Goal: Task Accomplishment & Management: Manage account settings

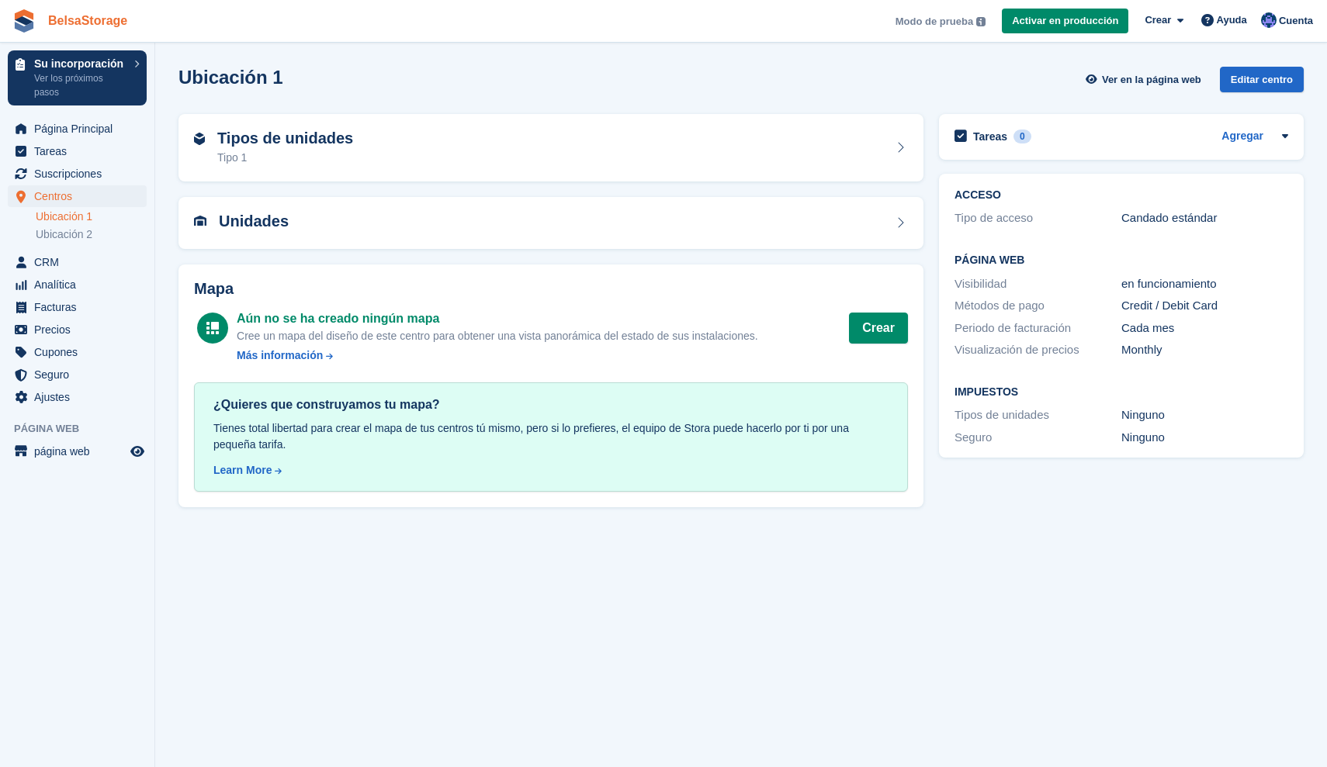
click at [68, 26] on link "BelsaStorage" at bounding box center [88, 21] width 92 height 26
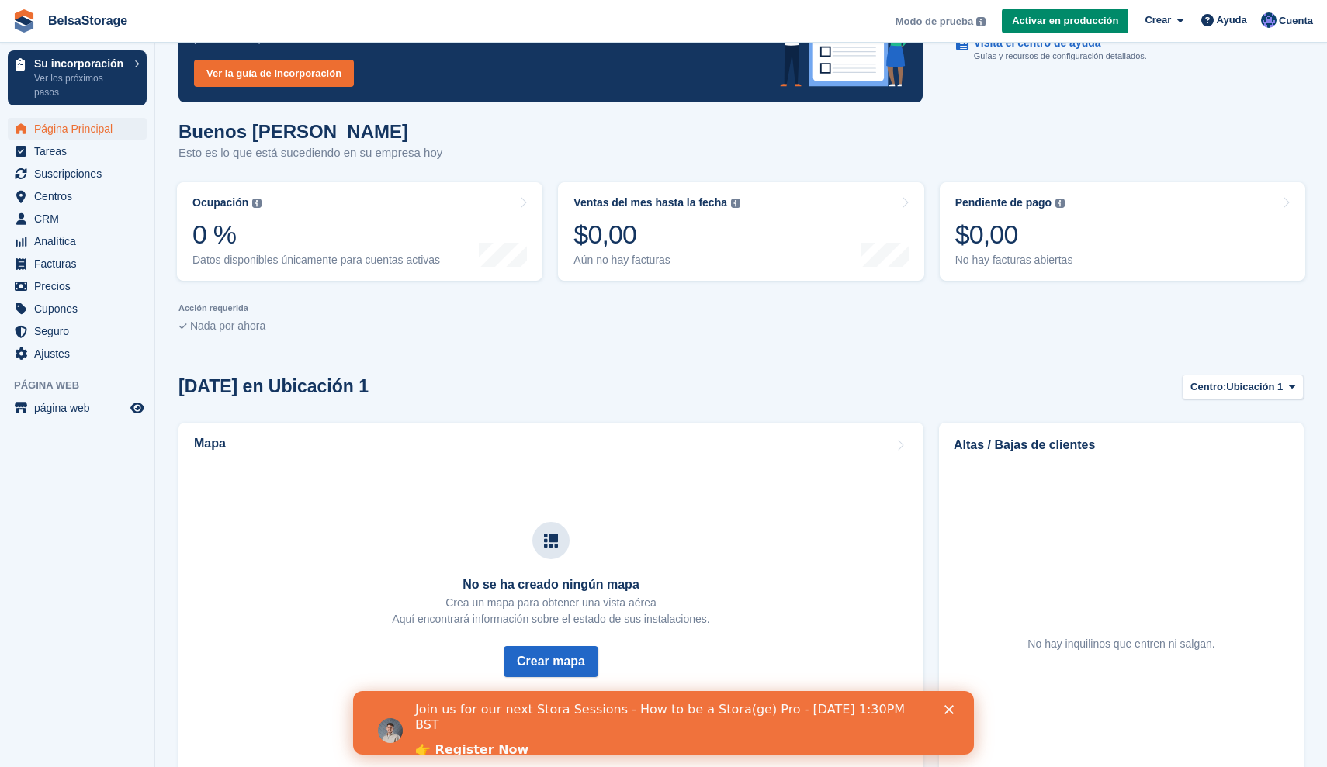
scroll to position [147, 0]
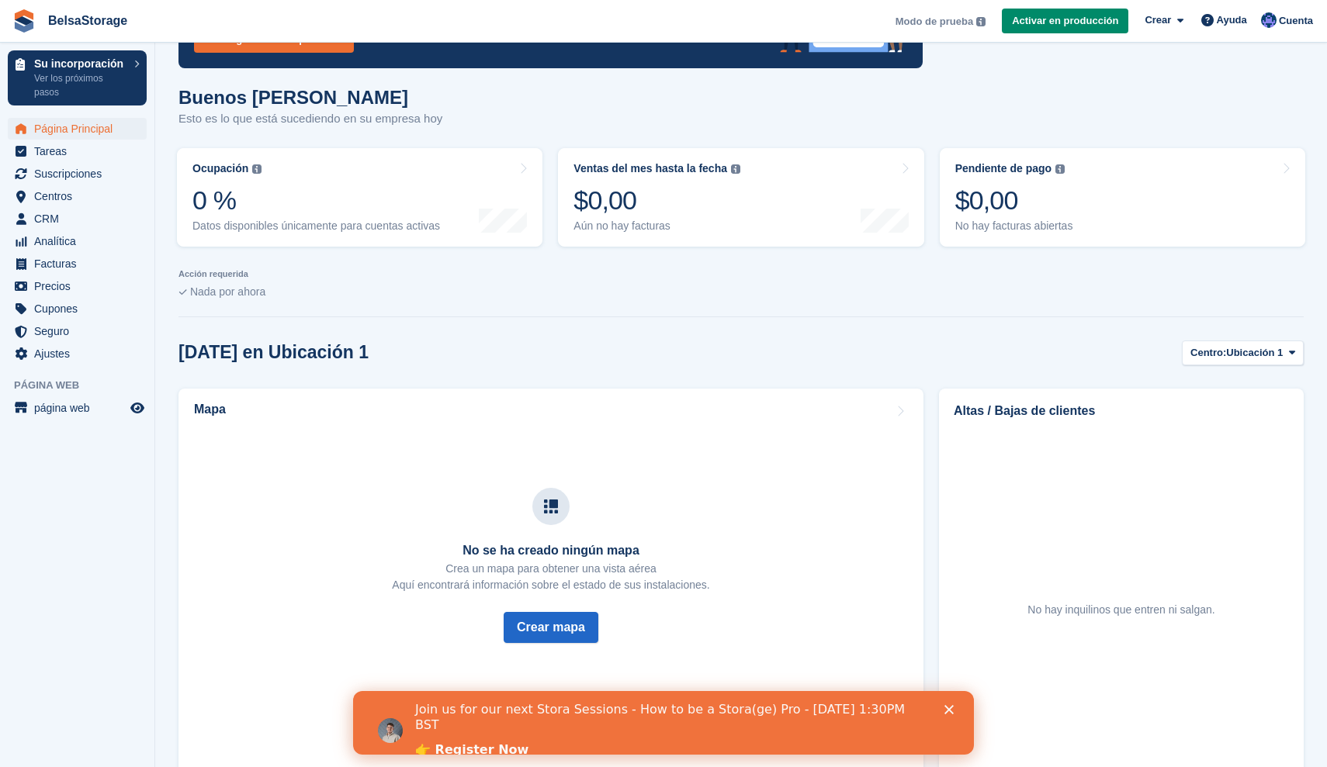
click at [952, 705] on div "Join us for our next Stora Sessions - How to be a Stora(ge) Pro - August 20th 1…" at bounding box center [663, 731] width 621 height 67
click at [949, 710] on polygon "Close" at bounding box center [948, 709] width 9 height 9
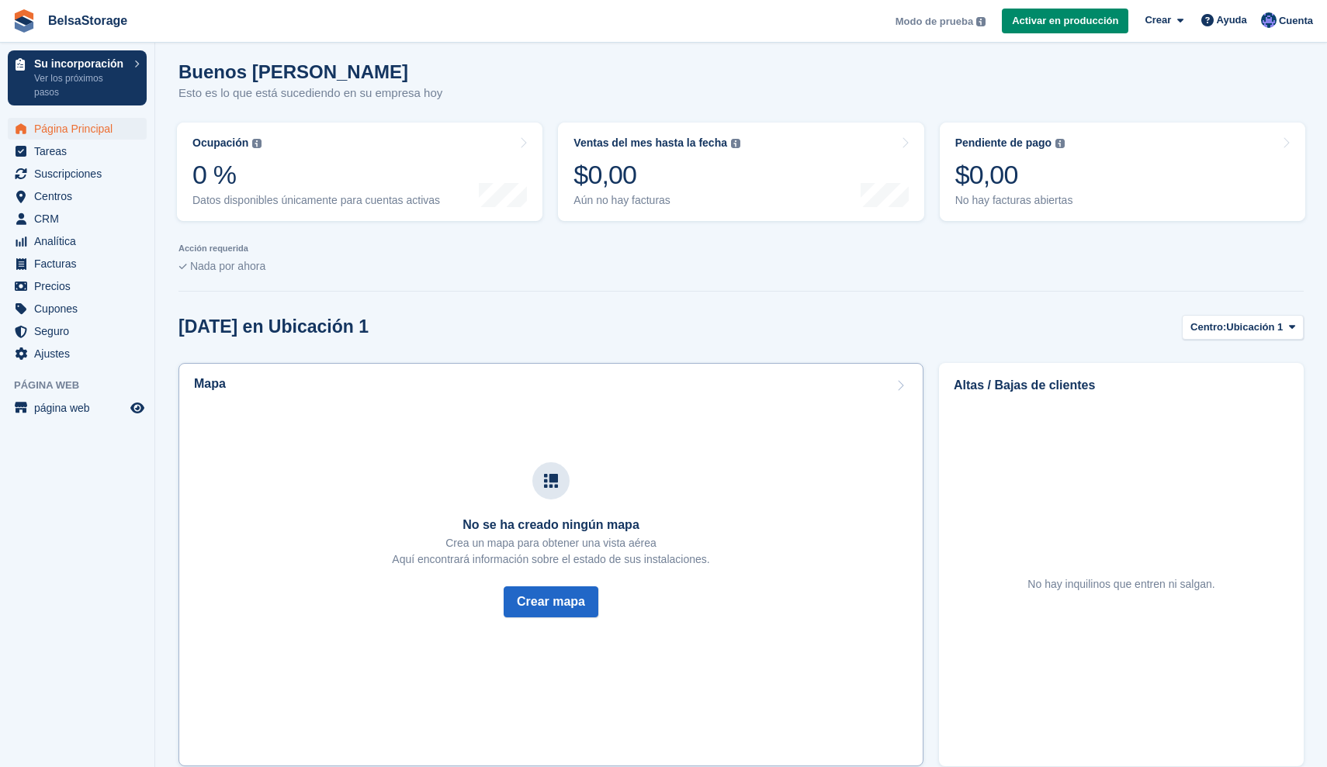
scroll to position [172, 0]
click at [92, 154] on span "Tareas" at bounding box center [80, 151] width 93 height 22
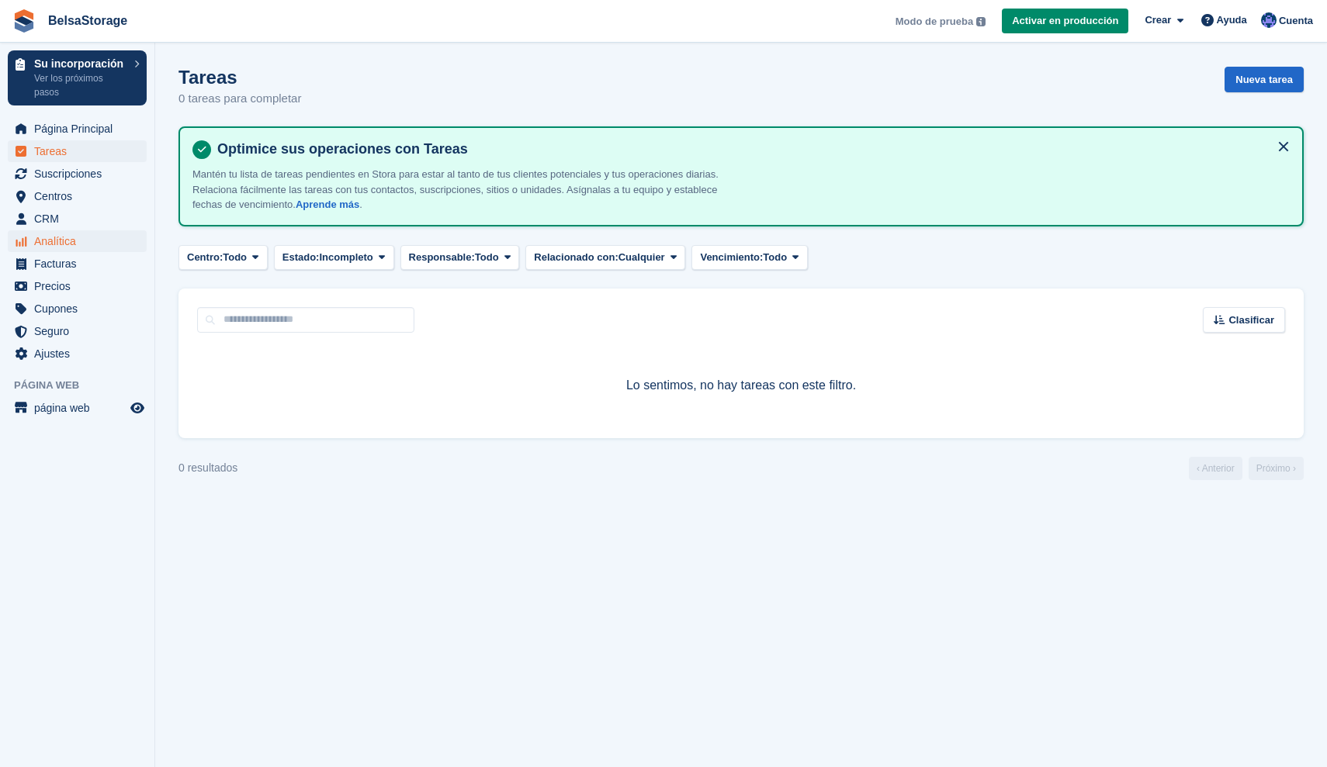
click at [127, 245] on link "Analítica" at bounding box center [77, 241] width 139 height 22
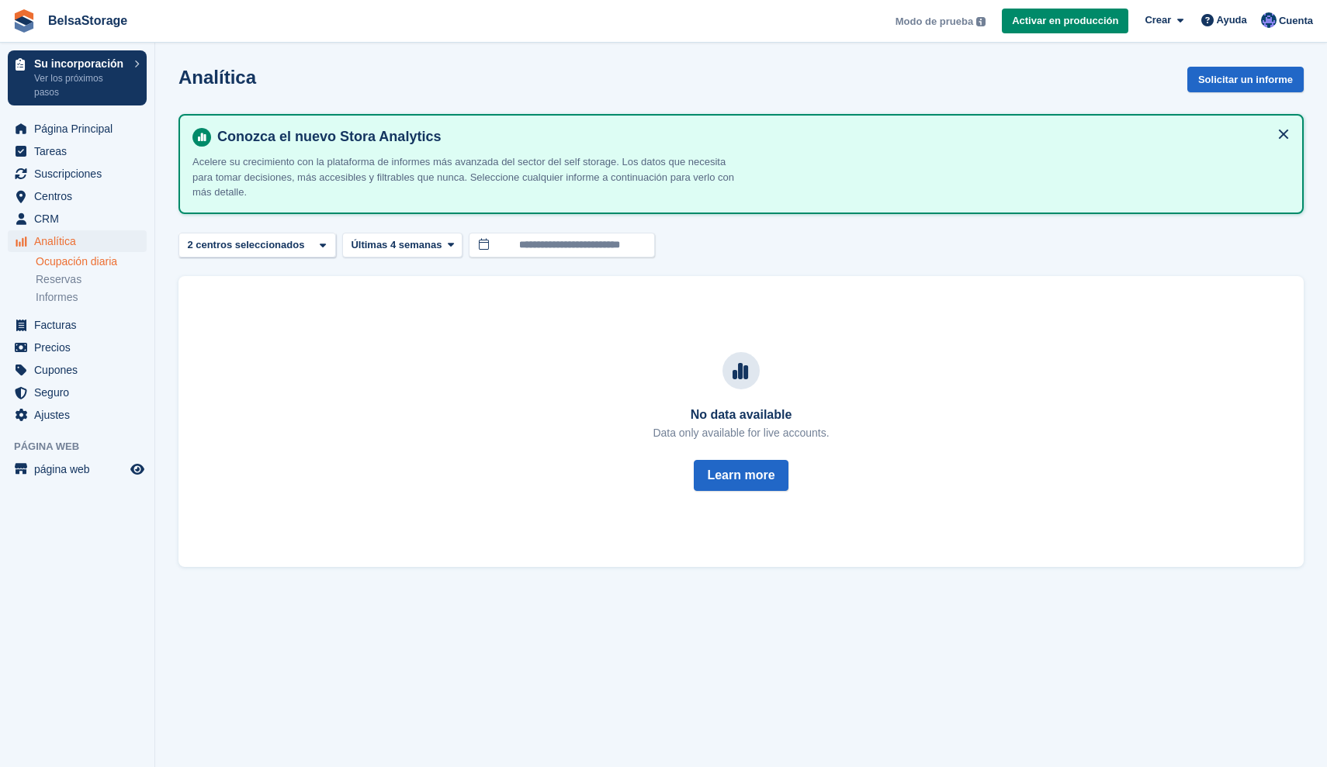
click at [124, 267] on link "Ocupación diaria" at bounding box center [91, 262] width 111 height 15
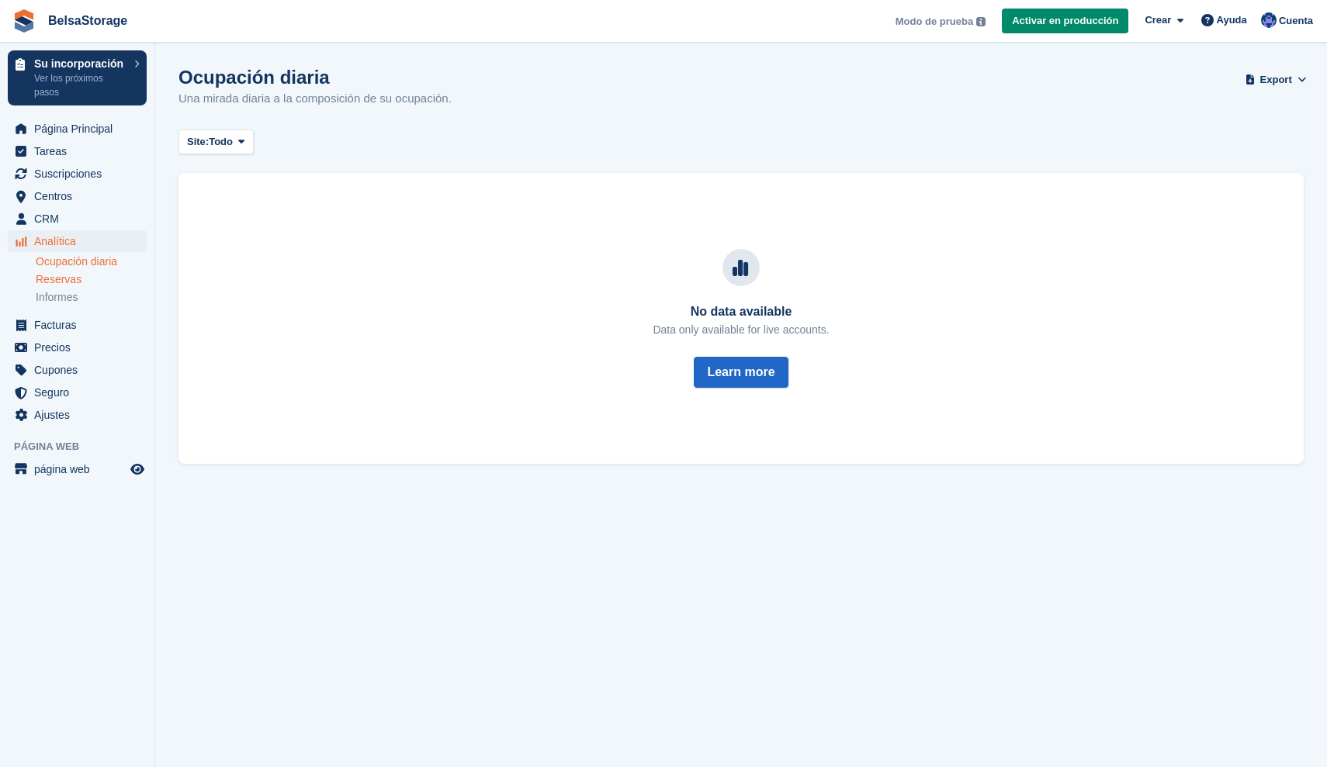
click at [66, 282] on link "Reservas" at bounding box center [91, 279] width 111 height 15
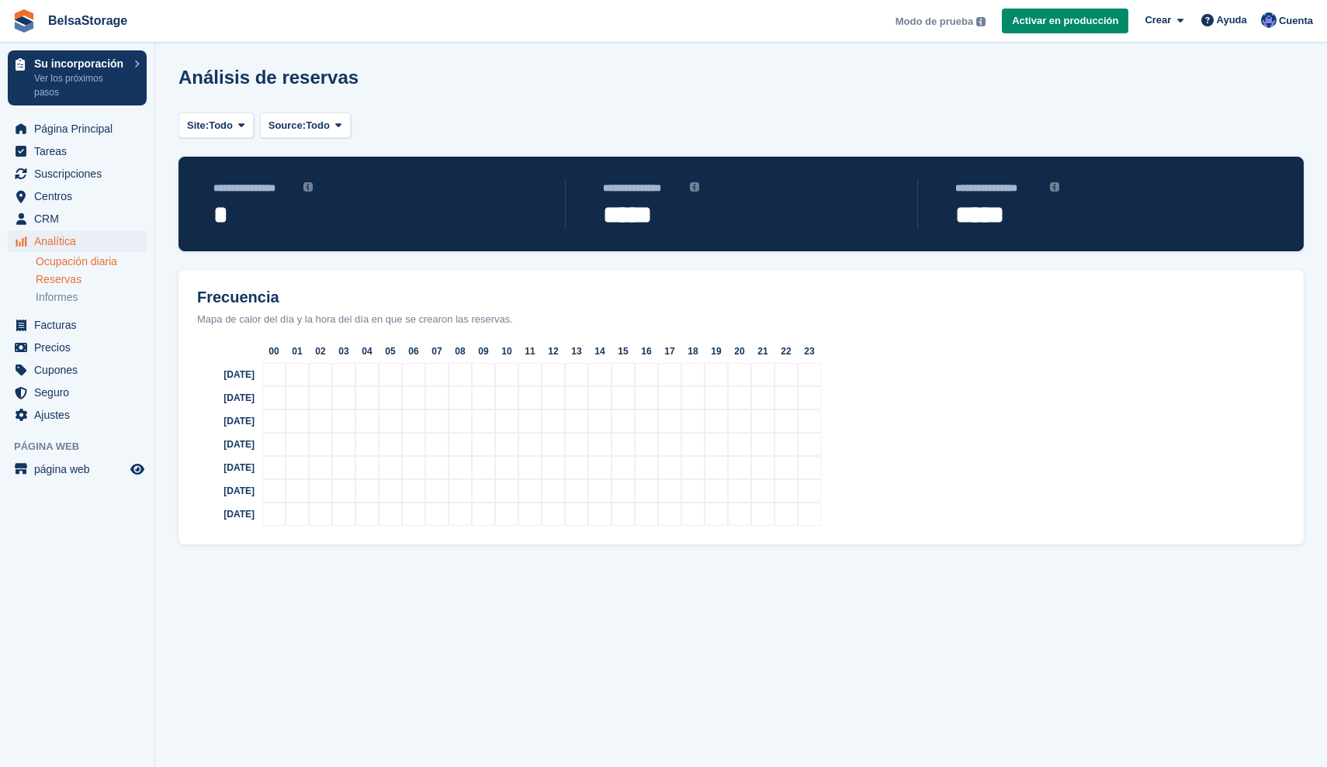
click at [81, 259] on link "Ocupación diaria" at bounding box center [91, 262] width 111 height 15
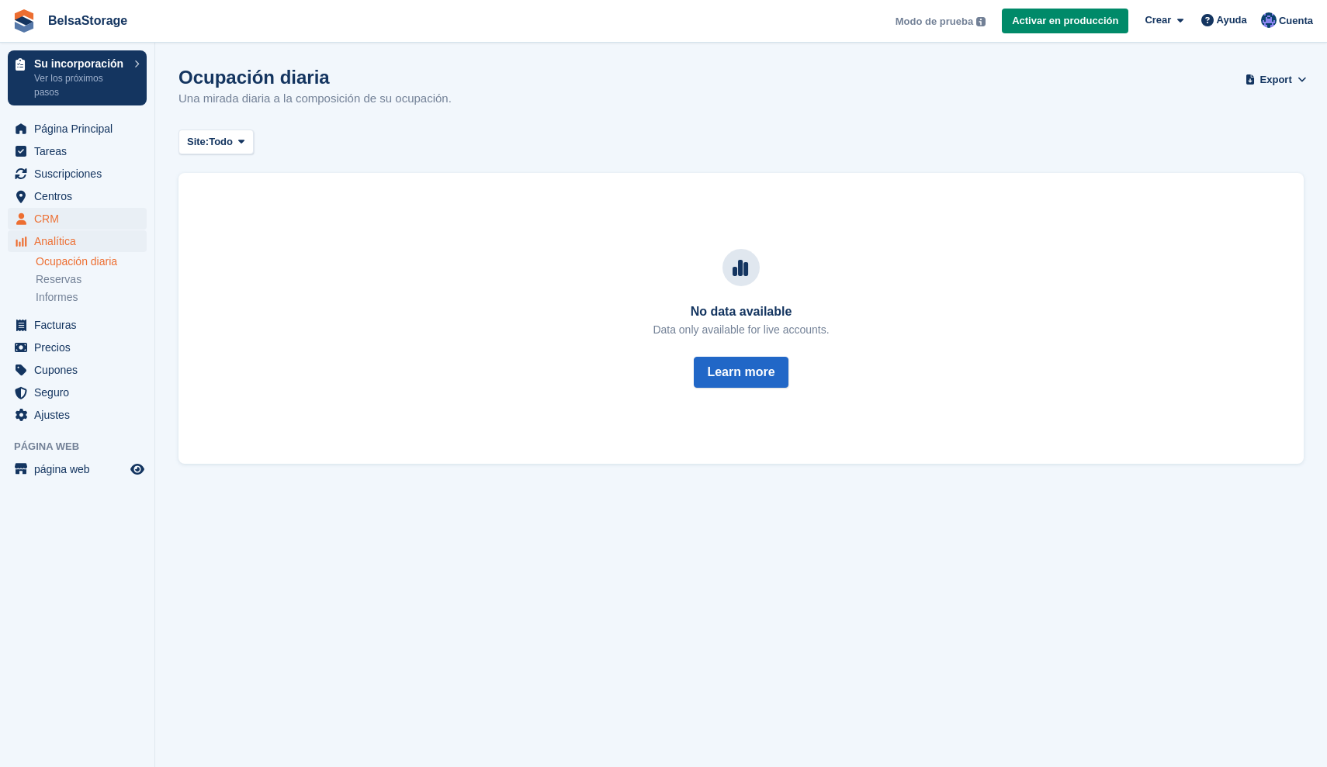
click at [88, 223] on span "CRM" at bounding box center [80, 219] width 93 height 22
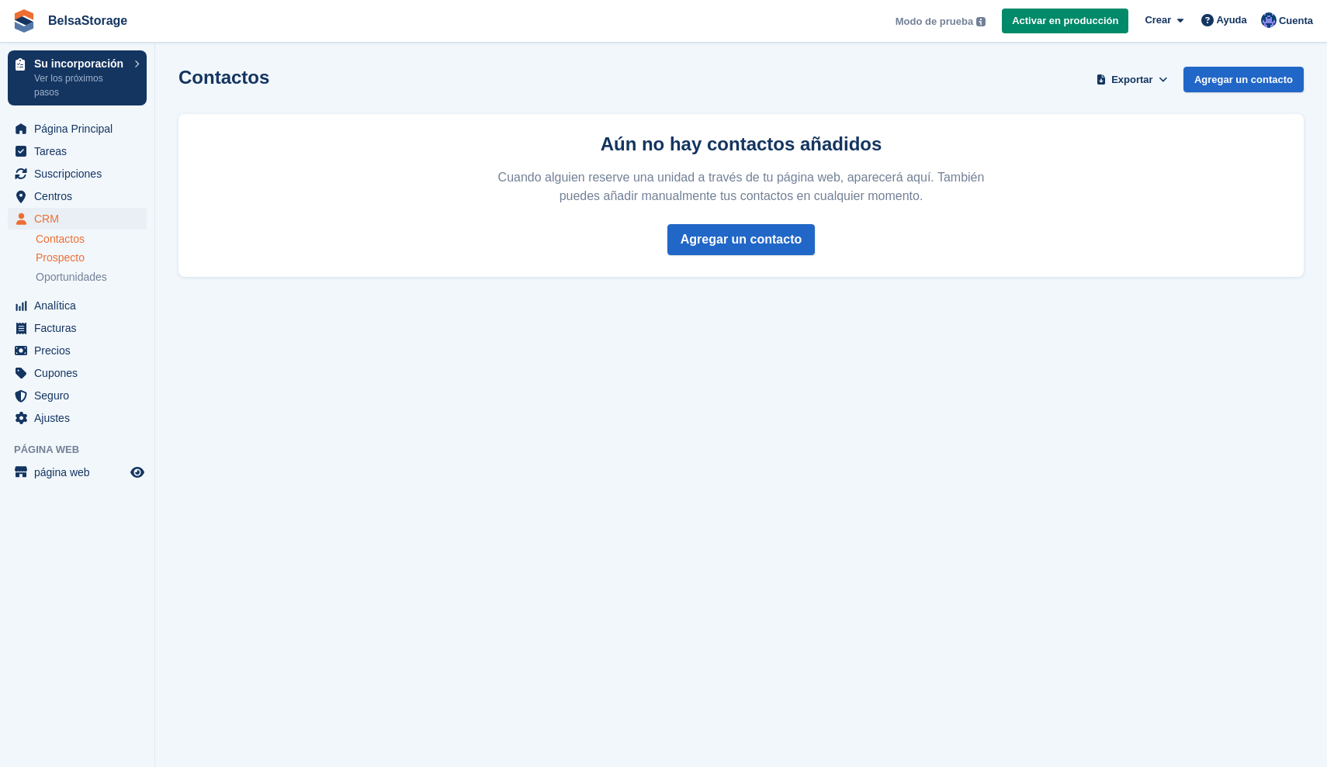
click at [61, 255] on span "Prospecto" at bounding box center [60, 258] width 49 height 15
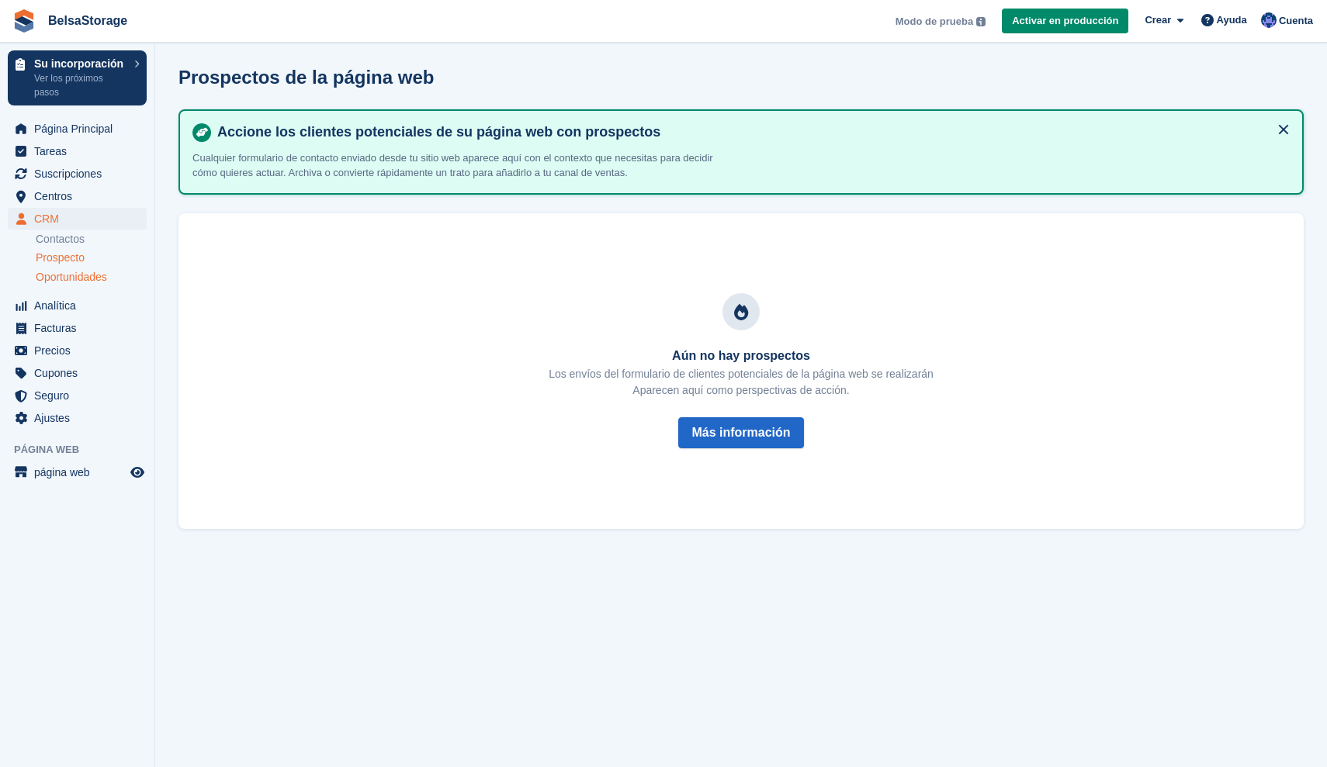
click at [107, 279] on span "Oportunidades" at bounding box center [71, 277] width 71 height 15
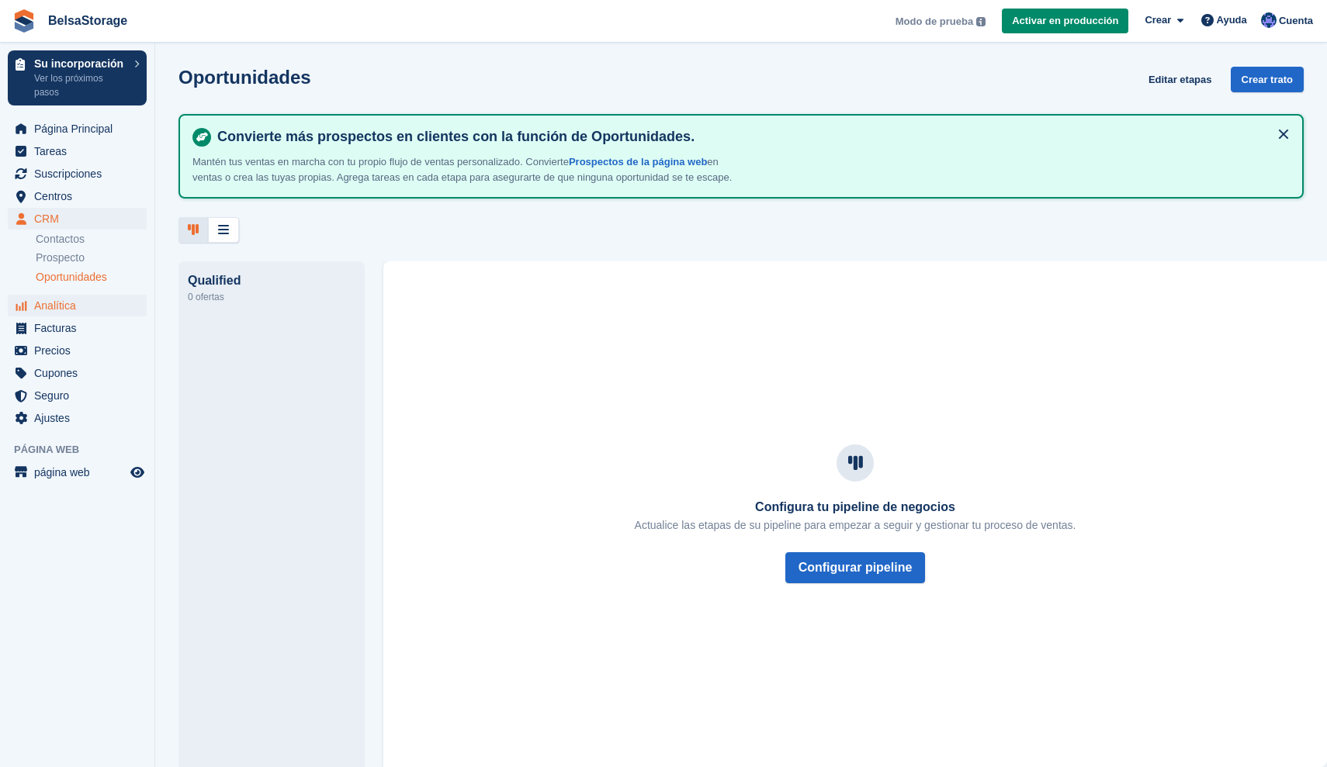
click at [58, 304] on span "Analítica" at bounding box center [80, 306] width 93 height 22
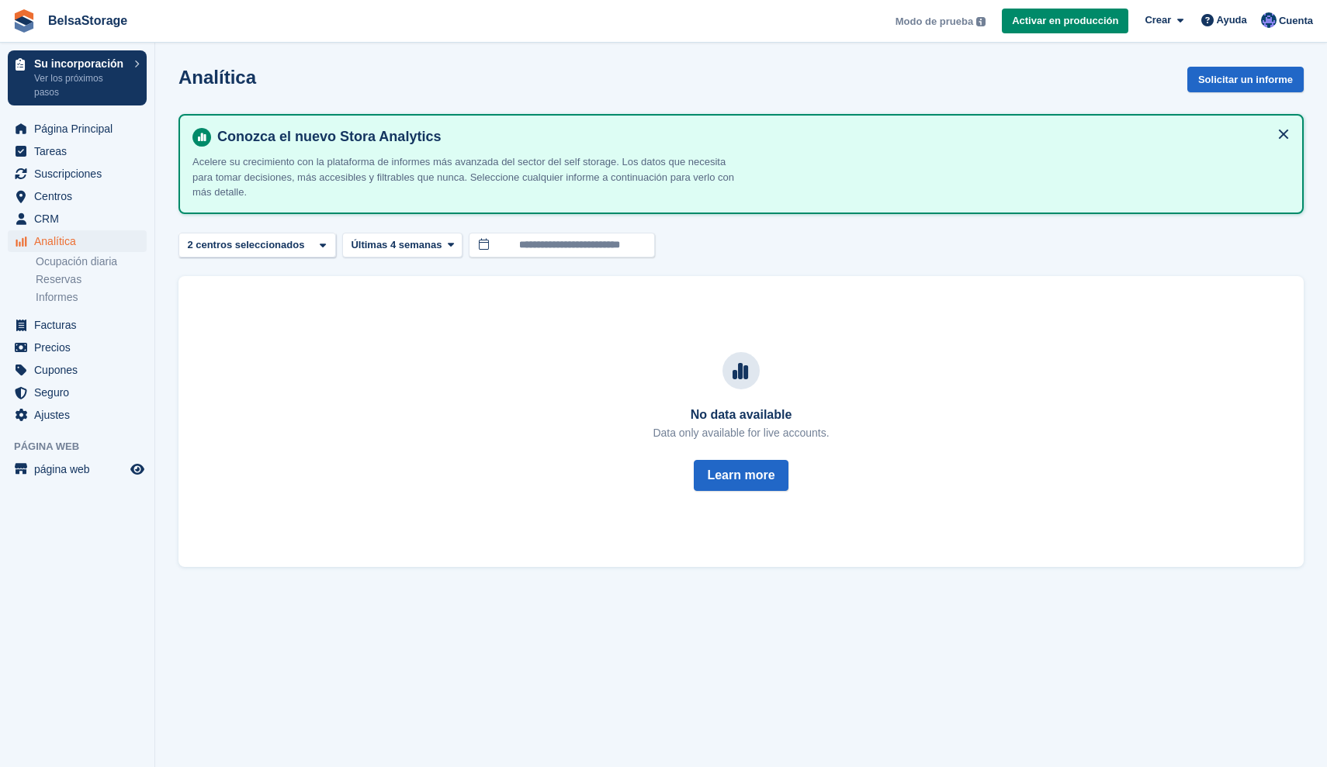
click at [54, 237] on span "Analítica" at bounding box center [80, 241] width 93 height 22
click at [112, 263] on link "Ocupación diaria" at bounding box center [91, 262] width 111 height 15
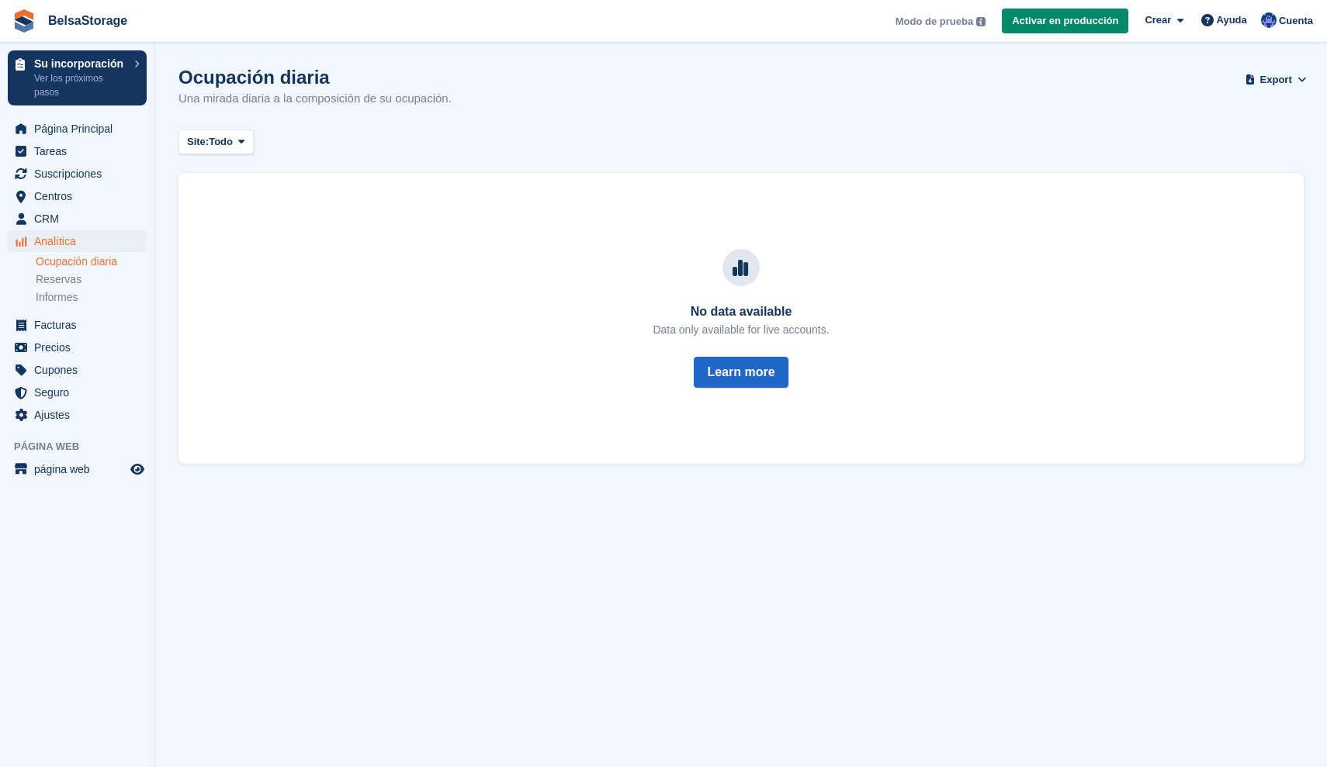
click at [114, 266] on link "Ocupación diaria" at bounding box center [91, 262] width 111 height 15
click at [112, 259] on link "Ocupación diaria" at bounding box center [91, 262] width 111 height 15
click at [55, 215] on span "CRM" at bounding box center [80, 219] width 93 height 22
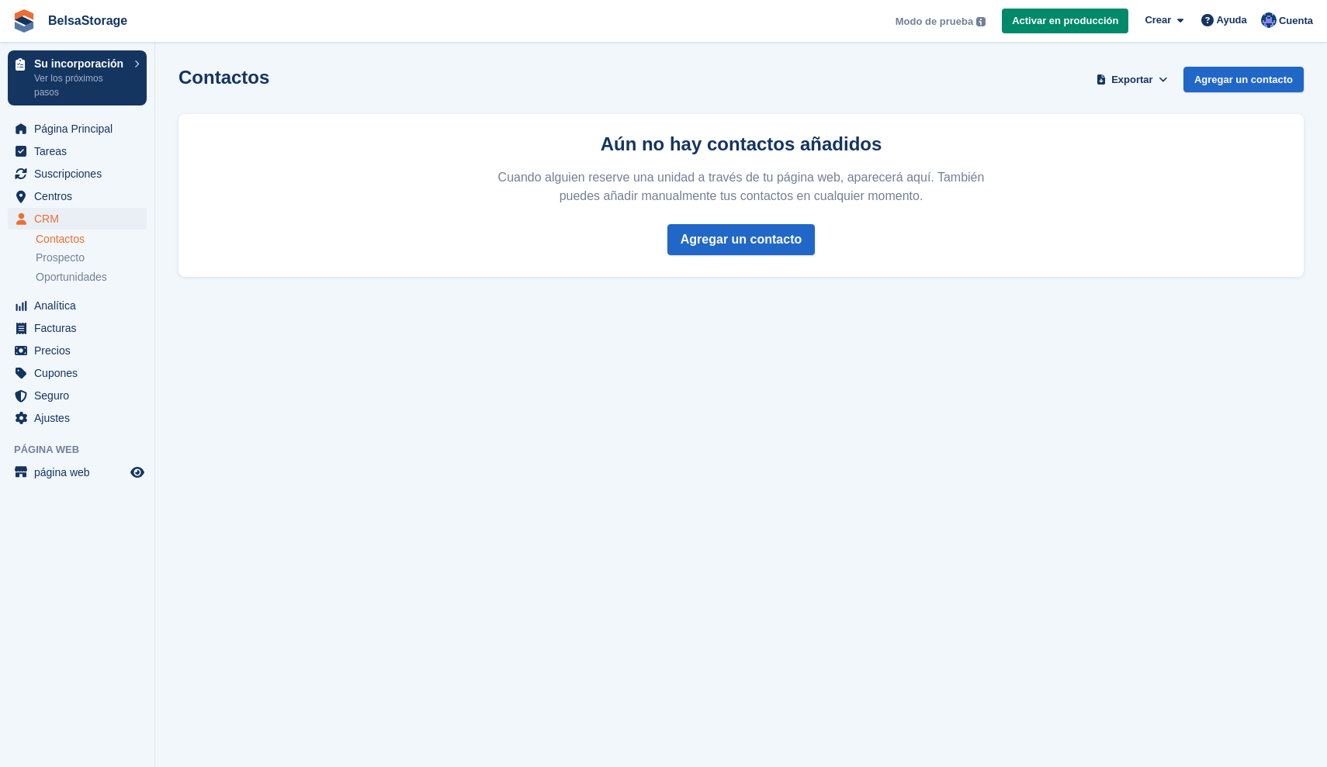
click at [66, 235] on link "Contactos" at bounding box center [91, 239] width 111 height 15
click at [107, 221] on span "CRM" at bounding box center [80, 219] width 93 height 22
click at [51, 302] on span "Analítica" at bounding box center [80, 306] width 93 height 22
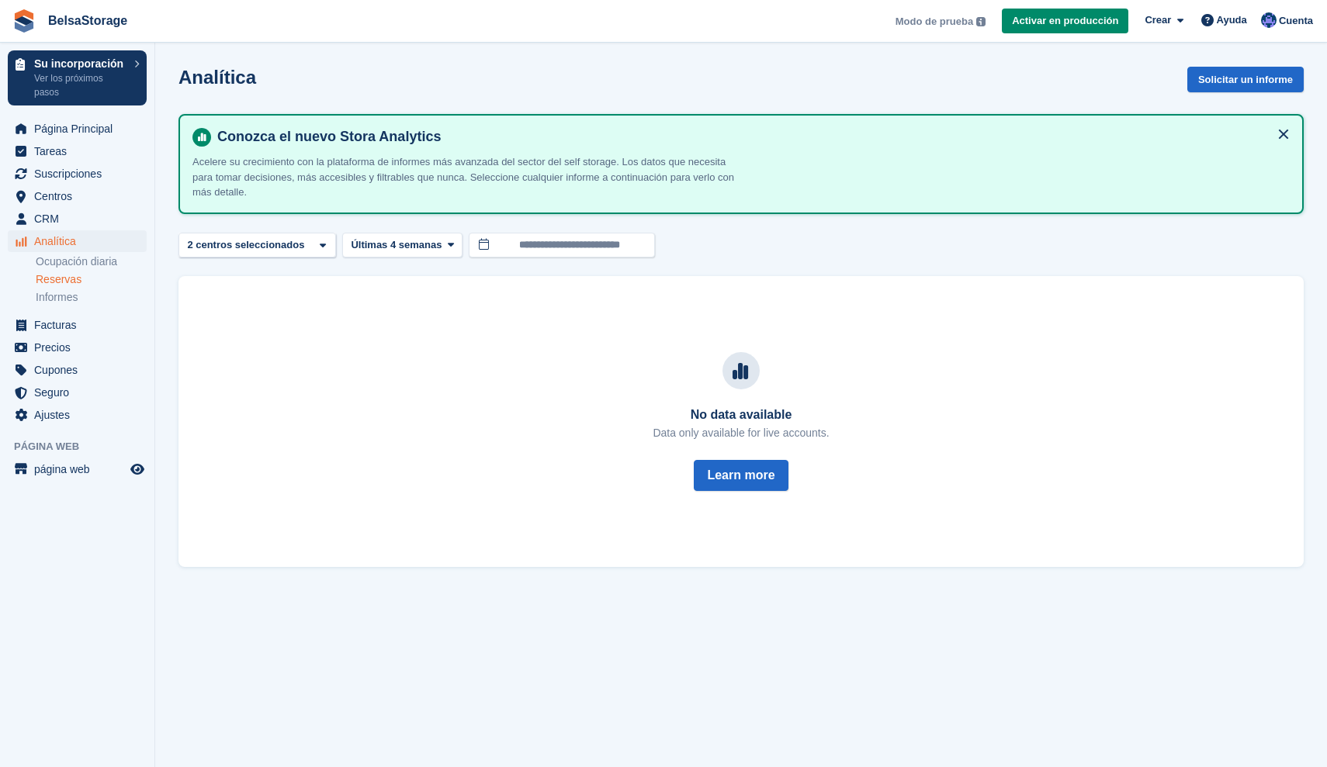
click at [84, 281] on link "Reservas" at bounding box center [91, 279] width 111 height 15
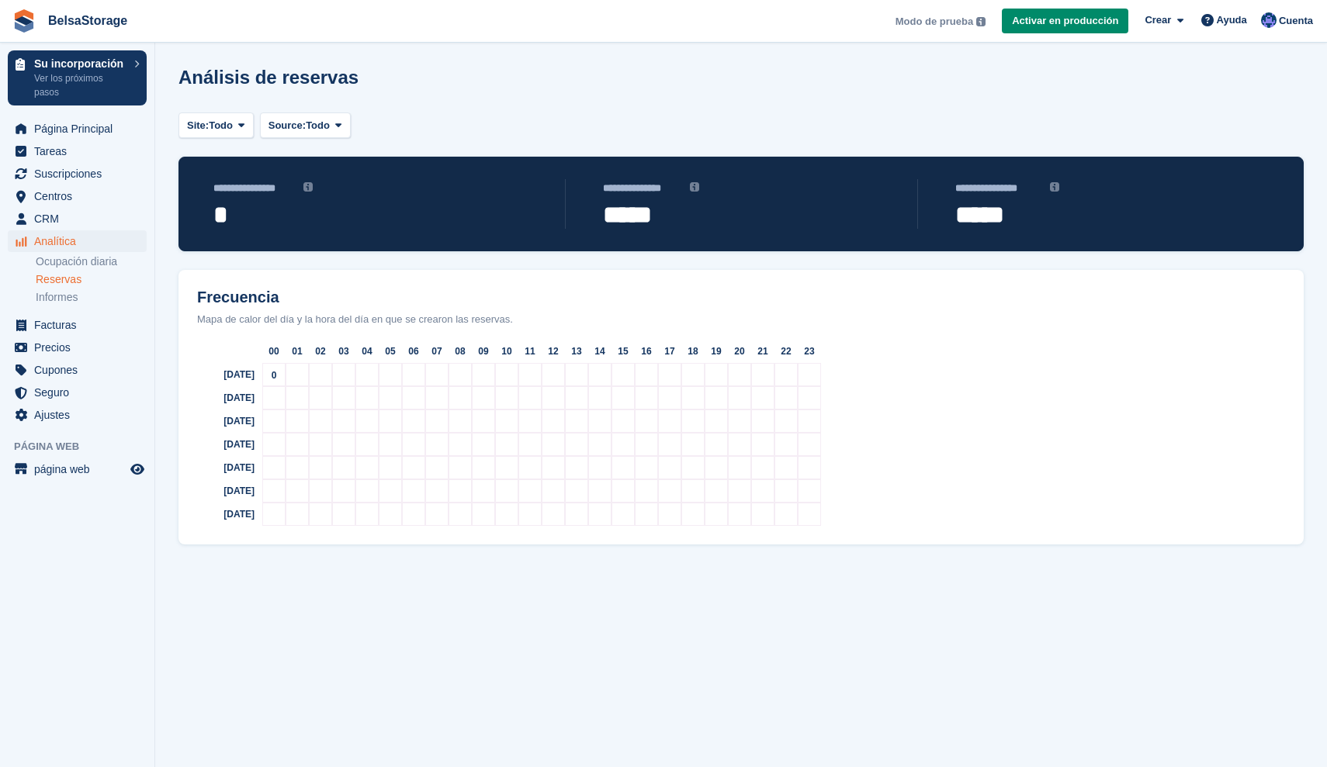
click at [268, 373] on div "0" at bounding box center [273, 374] width 23 height 23
click at [275, 393] on span "0" at bounding box center [274, 398] width 5 height 11
click at [62, 299] on link "Informes" at bounding box center [91, 297] width 111 height 15
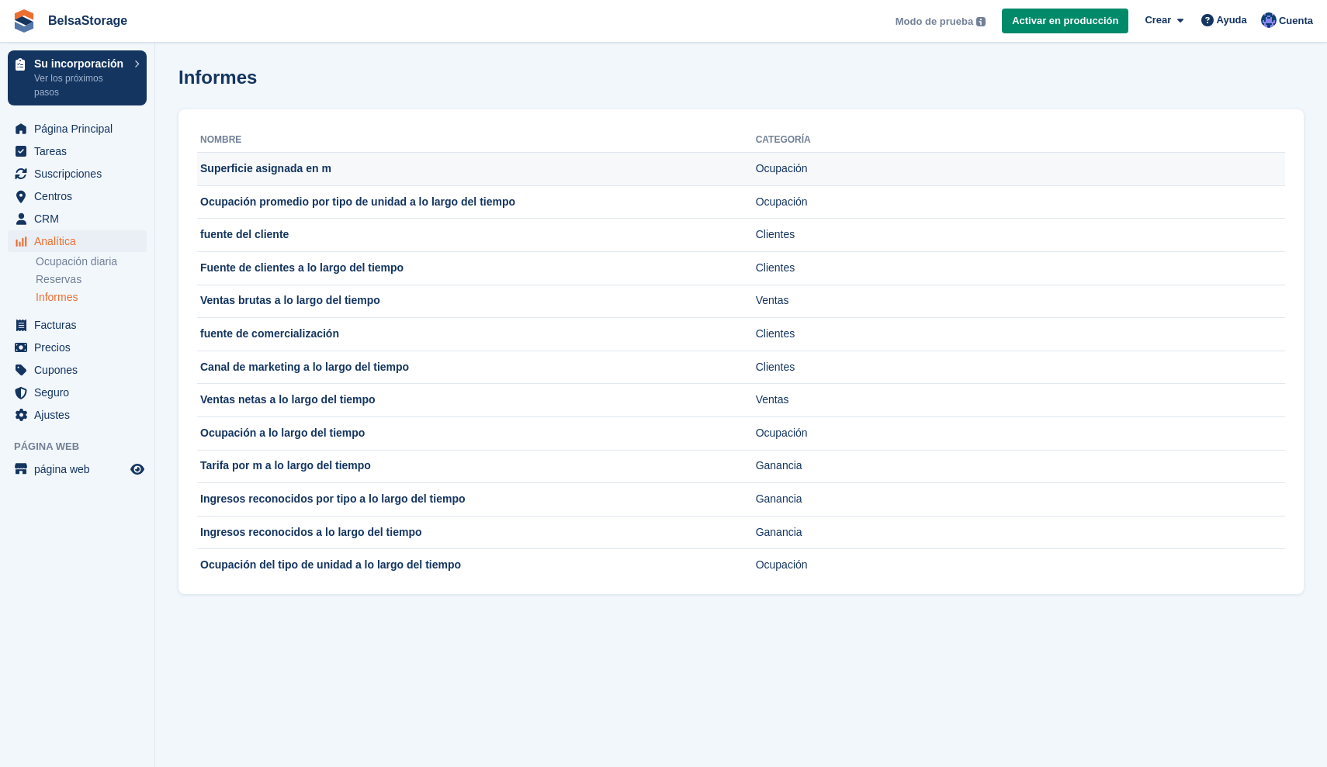
click at [435, 161] on td "Superficie asignada en m" at bounding box center [476, 169] width 559 height 33
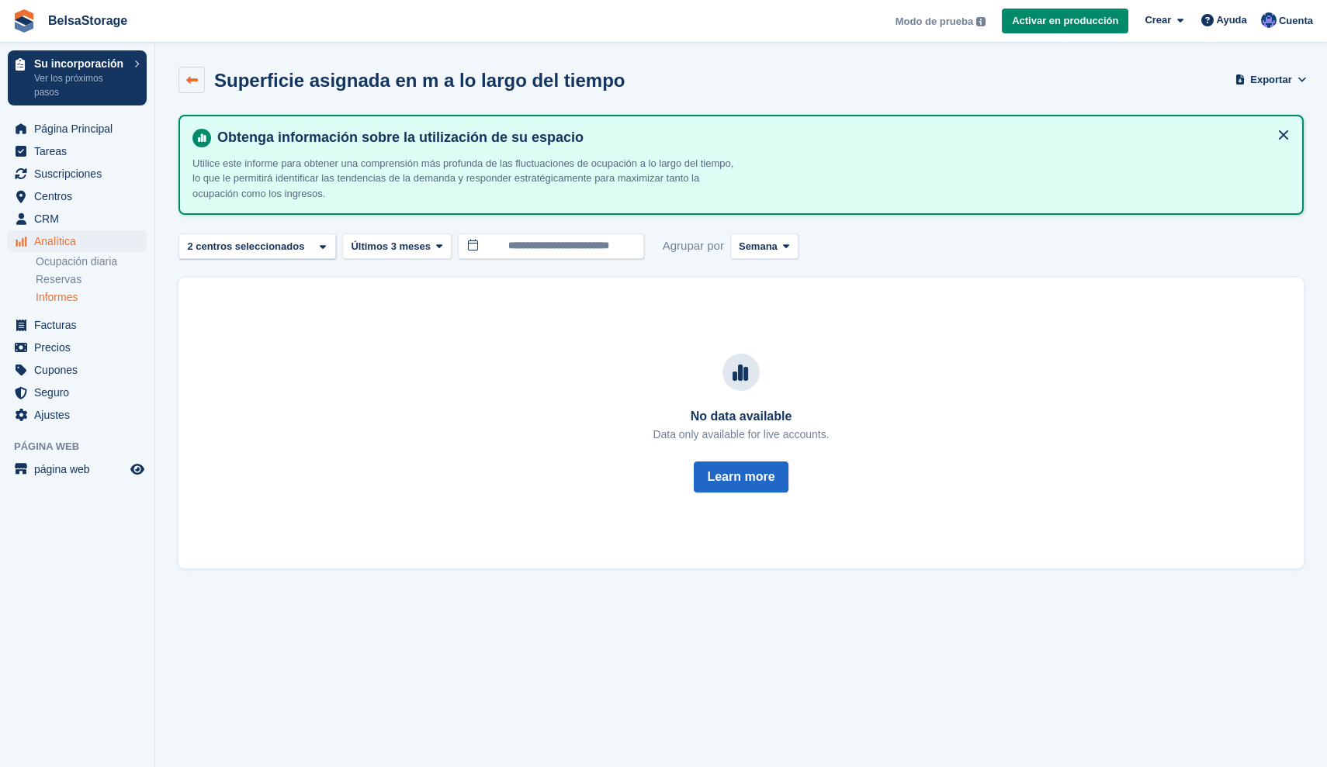
click at [192, 81] on icon at bounding box center [192, 80] width 12 height 12
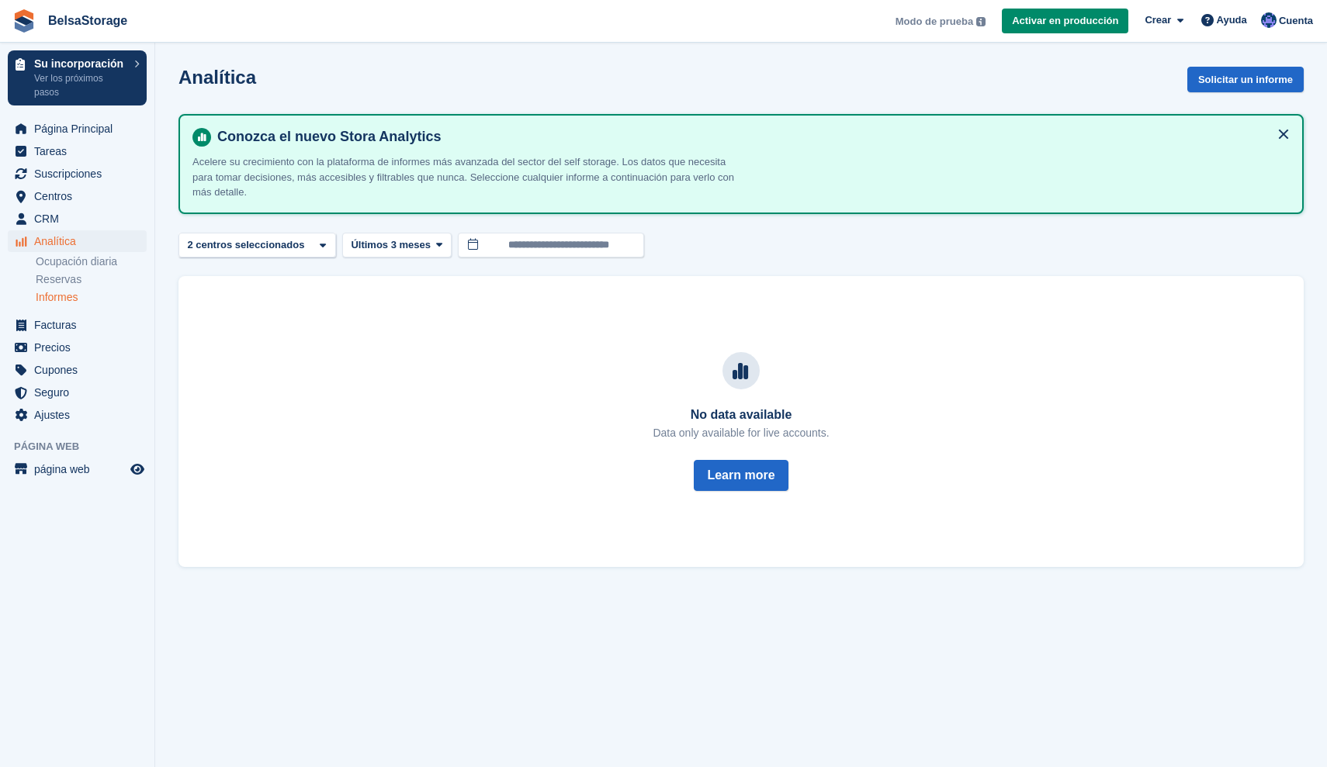
click at [71, 296] on link "Informes" at bounding box center [91, 297] width 111 height 15
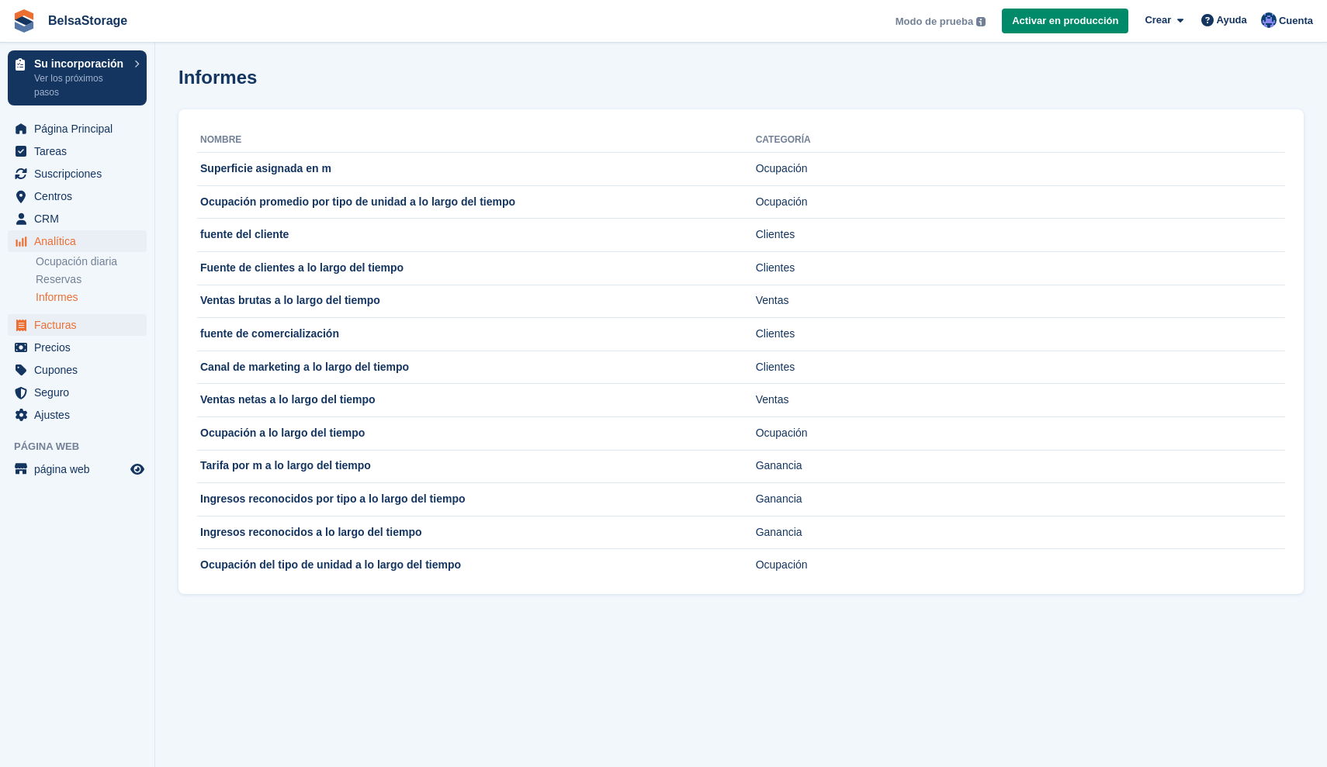
click at [76, 327] on span "Facturas" at bounding box center [80, 325] width 93 height 22
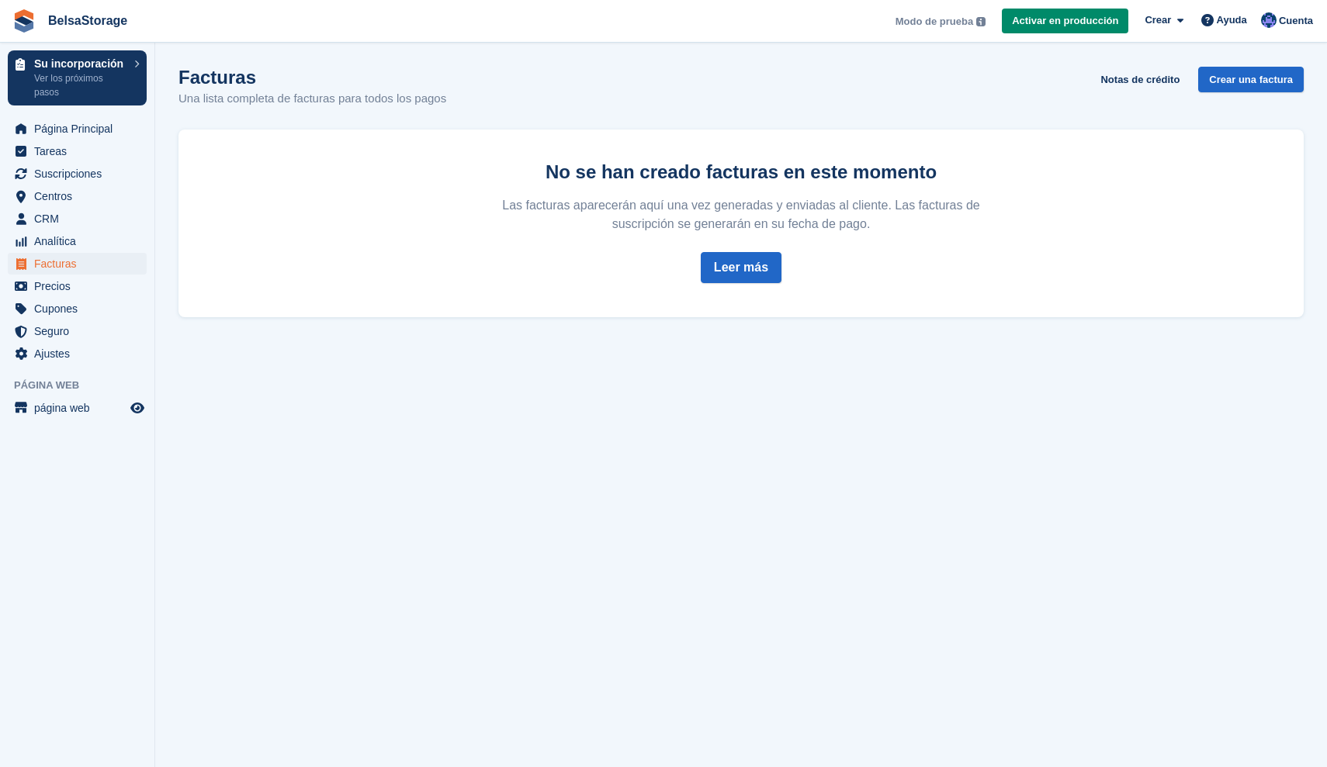
click at [763, 282] on div "No se han creado facturas en este momento Las facturas aparecerán aquí una vez …" at bounding box center [741, 223] width 528 height 163
click at [1234, 78] on link "Crear una factura" at bounding box center [1251, 80] width 106 height 26
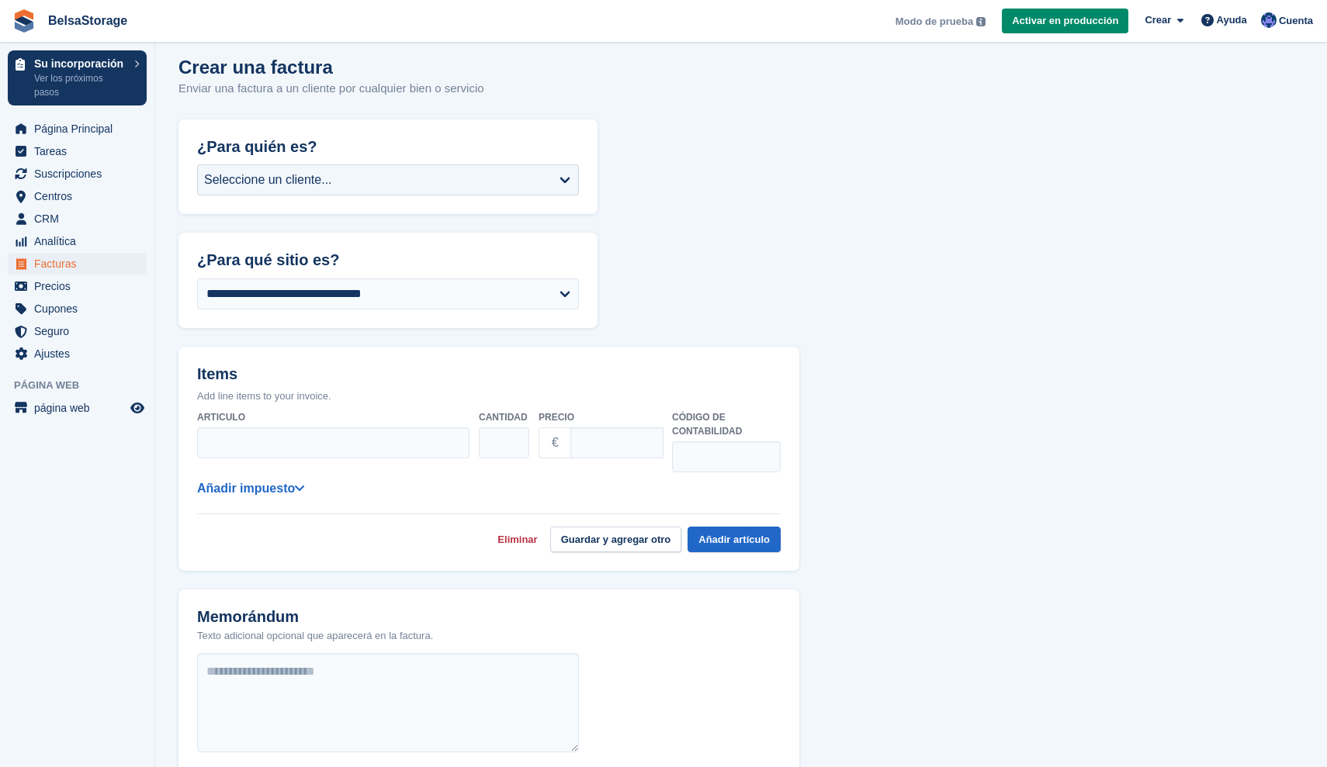
scroll to position [9, 0]
click at [268, 490] on link "Añadir impuesto" at bounding box center [250, 489] width 107 height 13
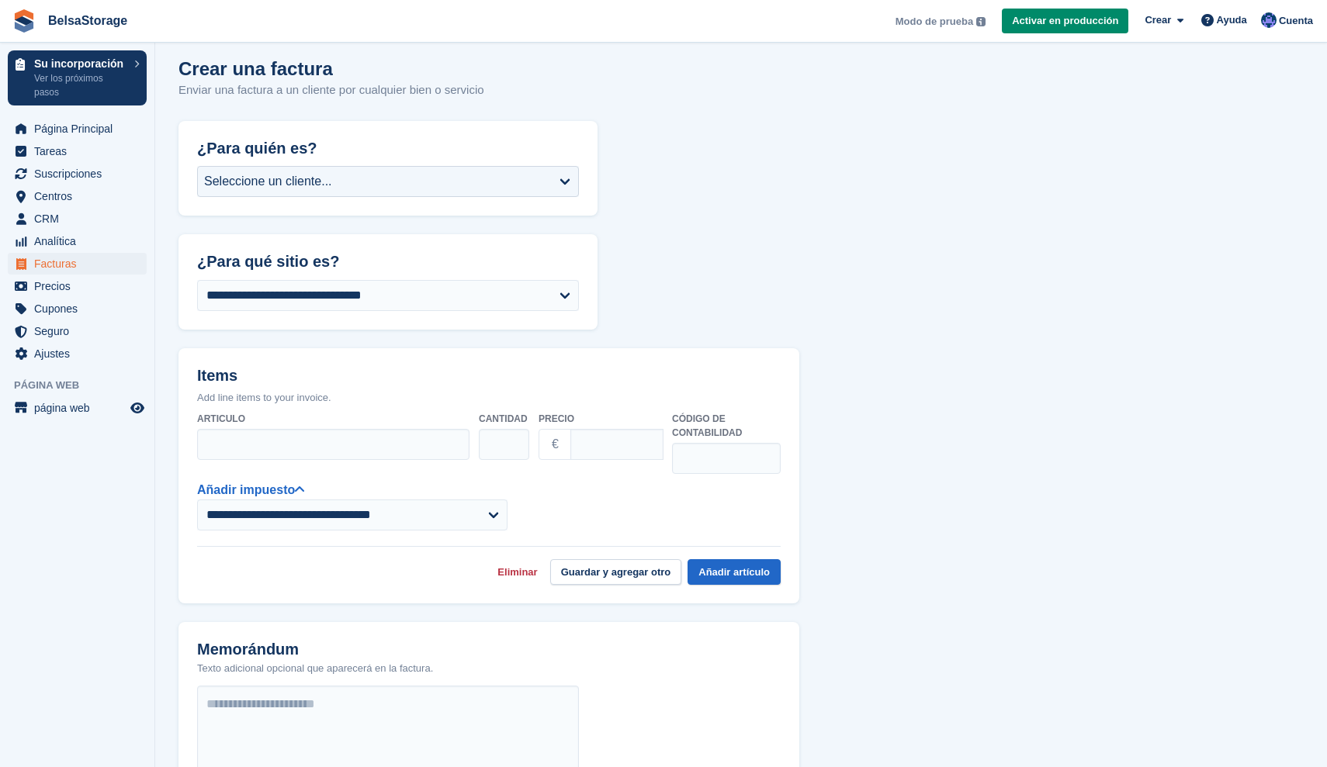
click at [590, 524] on div "**********" at bounding box center [489, 505] width 584 height 50
click at [560, 444] on p "€" at bounding box center [555, 444] width 33 height 31
click at [622, 442] on input "Precio" at bounding box center [616, 444] width 93 height 31
click at [636, 391] on p "Add line items to your invoice." at bounding box center [489, 398] width 584 height 16
click at [709, 455] on input "text" at bounding box center [726, 458] width 109 height 31
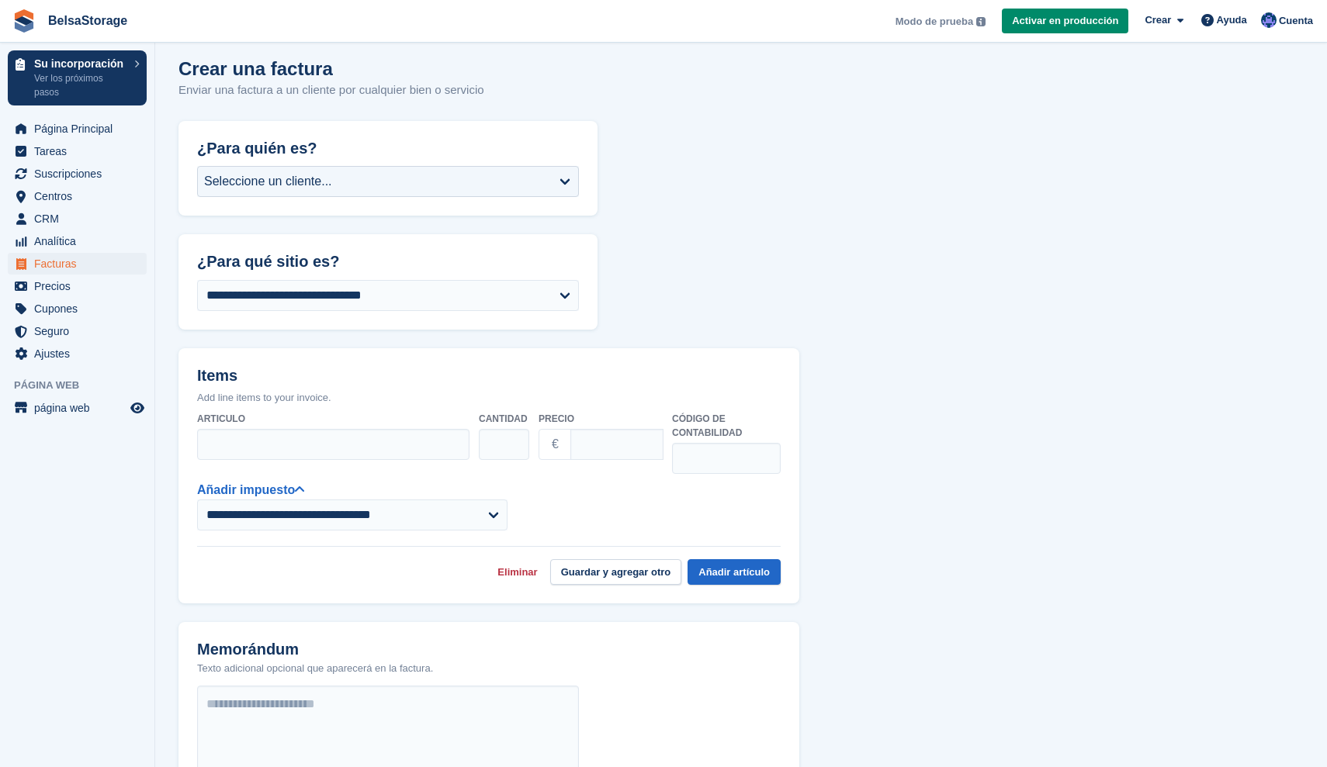
click at [695, 312] on form "**********" at bounding box center [740, 610] width 1125 height 978
click at [64, 282] on span "Precios" at bounding box center [80, 286] width 93 height 22
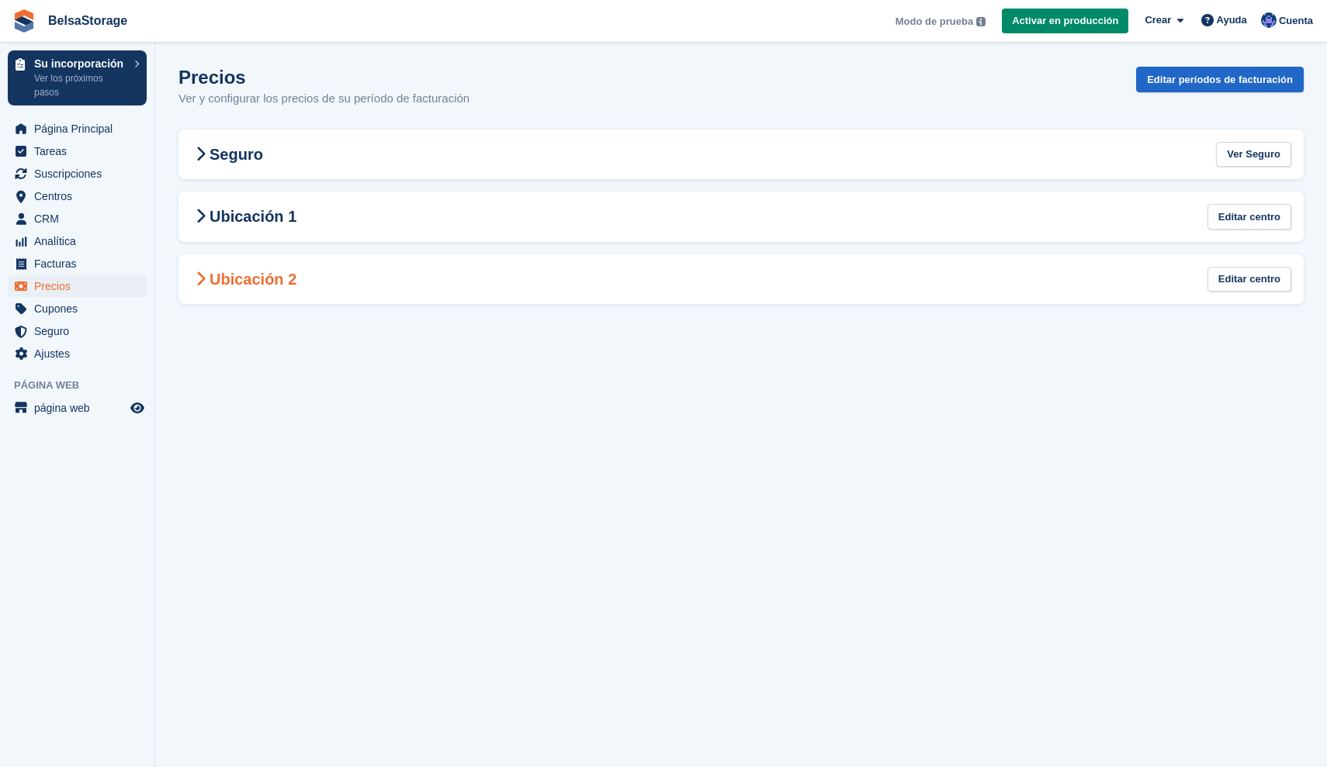
click at [199, 275] on icon at bounding box center [201, 280] width 10 height 16
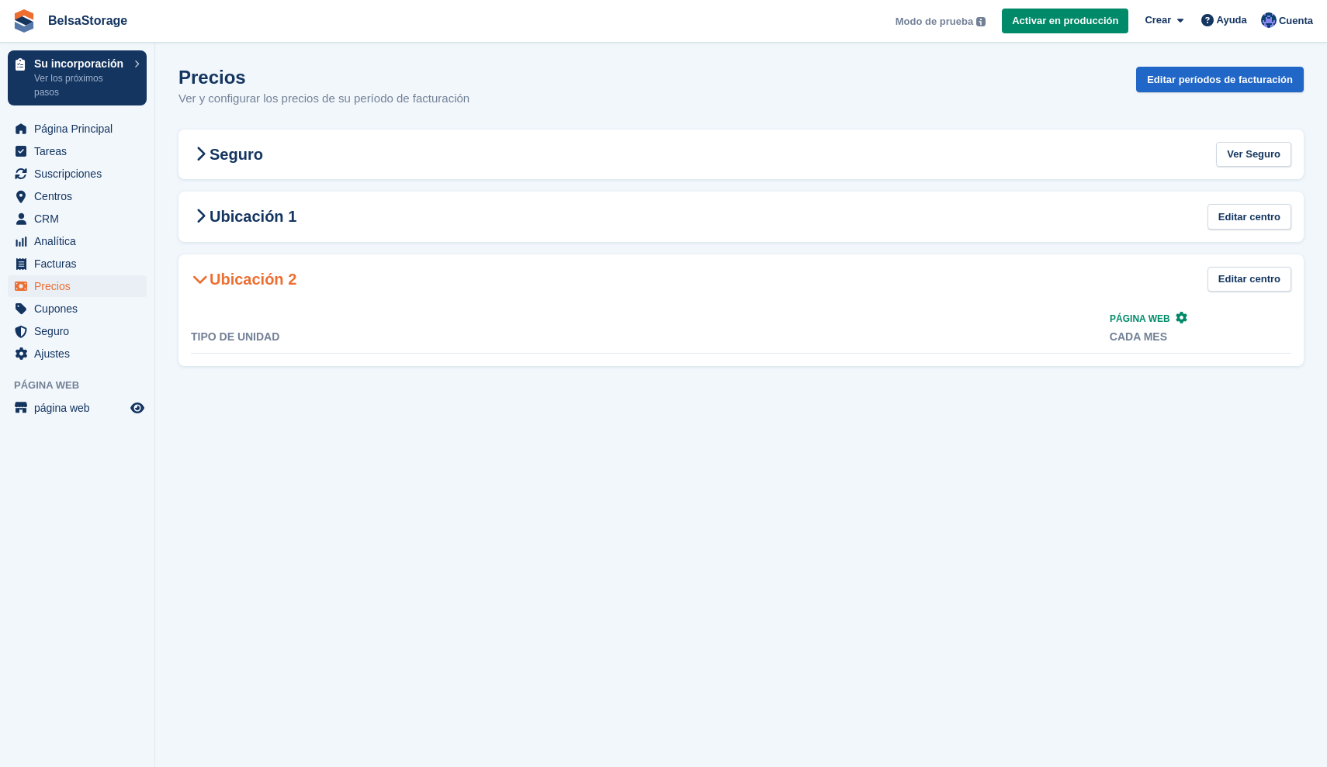
click at [203, 275] on icon at bounding box center [200, 280] width 16 height 16
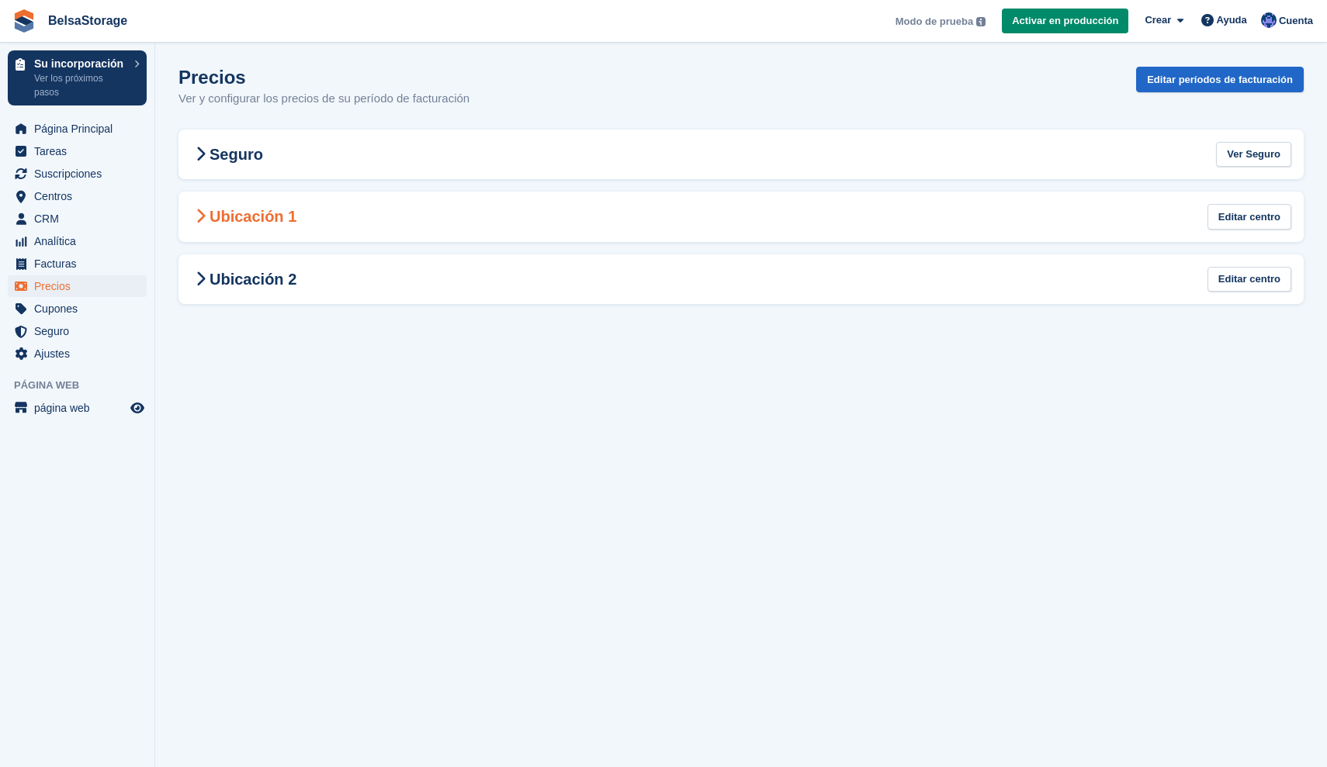
click at [262, 227] on 1-2731 "Ubicación 1 Editar centro" at bounding box center [740, 217] width 1125 height 50
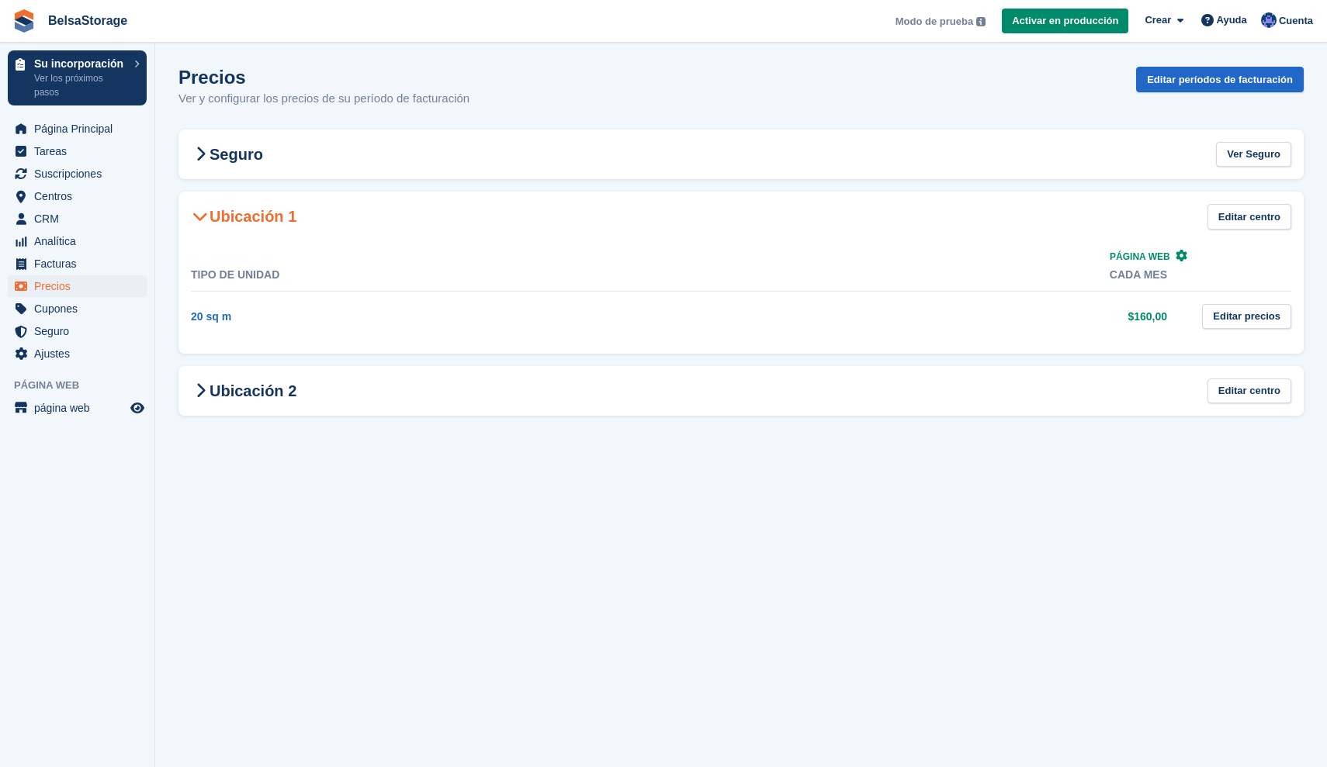
click at [258, 207] on h2 "Ubicación 1" at bounding box center [244, 216] width 106 height 19
